Goal: Task Accomplishment & Management: Use online tool/utility

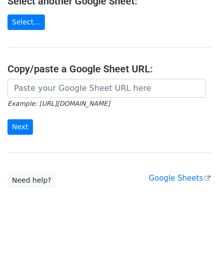
scroll to position [131, 0]
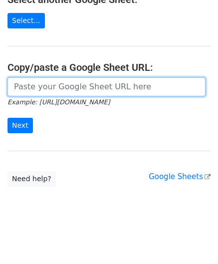
click at [43, 87] on input "url" at bounding box center [106, 86] width 198 height 19
paste input "[URL][DOMAIN_NAME]"
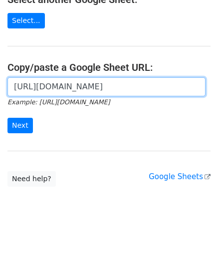
scroll to position [0, 211]
type input "[URL][DOMAIN_NAME]"
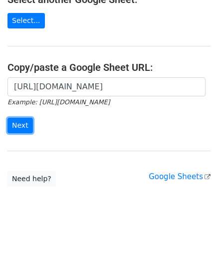
drag, startPoint x: 18, startPoint y: 122, endPoint x: 4, endPoint y: 129, distance: 15.6
click at [18, 122] on input "Next" at bounding box center [19, 125] width 25 height 15
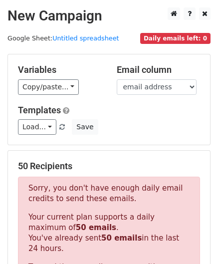
scroll to position [337, 0]
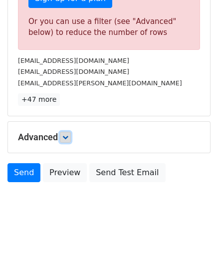
click at [68, 134] on icon at bounding box center [65, 137] width 6 height 6
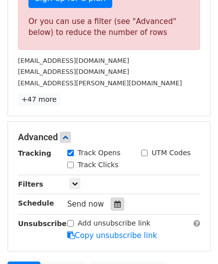
click at [114, 201] on icon at bounding box center [117, 204] width 6 height 7
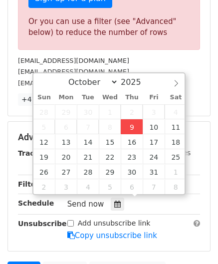
type input "[DATE] 12:00"
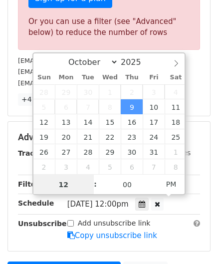
paste input "8"
type input "8"
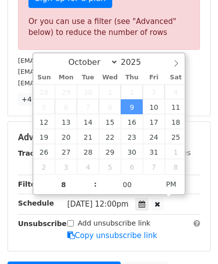
type input "[DATE] 20:00"
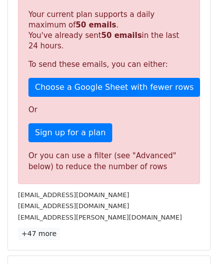
scroll to position [385, 0]
